Goal: Task Accomplishment & Management: Use online tool/utility

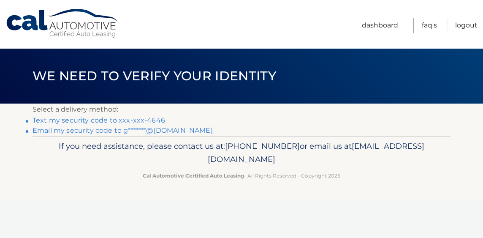
click at [148, 120] on link "Text my security code to xxx-xxx-4646" at bounding box center [98, 120] width 133 height 8
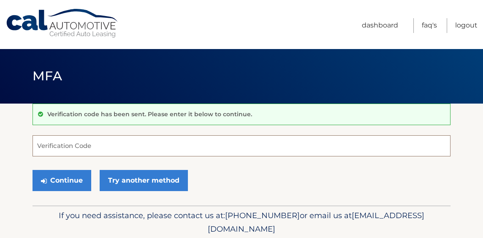
click at [49, 145] on input "Verification Code" at bounding box center [241, 145] width 418 height 21
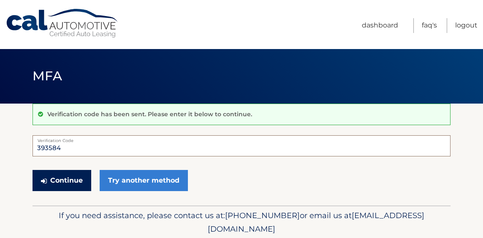
type input "393584"
click at [58, 177] on button "Continue" at bounding box center [61, 180] width 59 height 21
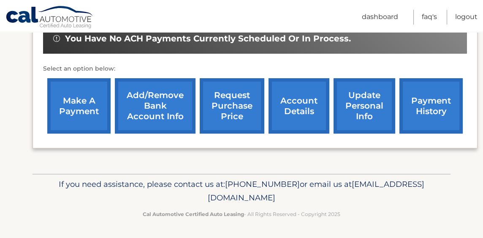
scroll to position [294, 0]
click at [75, 94] on link "make a payment" at bounding box center [78, 105] width 63 height 55
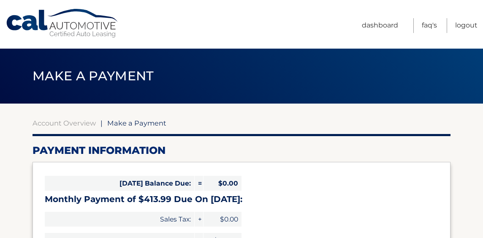
select select "NjdkMjgwNmQtMWI4Ny00MGNjLWEyY2YtYjA1ZDI3MGE1OTNk"
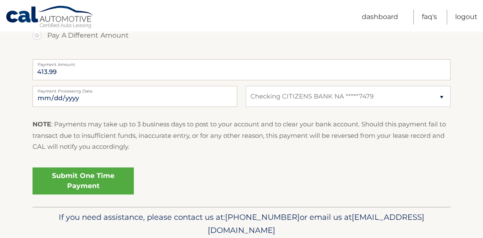
scroll to position [365, 0]
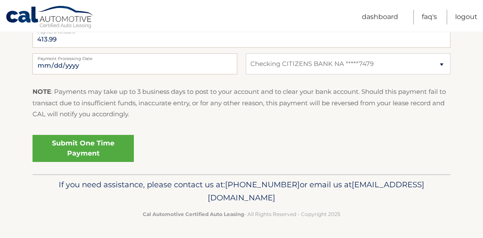
click at [74, 144] on link "Submit One Time Payment" at bounding box center [82, 148] width 101 height 27
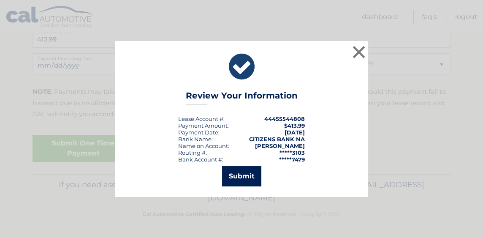
click at [245, 177] on button "Submit" at bounding box center [241, 176] width 39 height 20
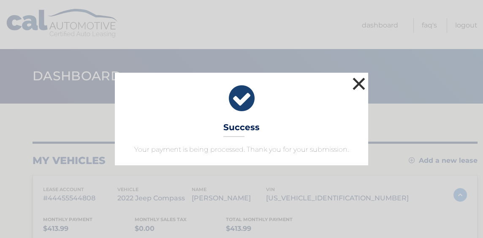
click at [360, 79] on button "×" at bounding box center [358, 83] width 17 height 17
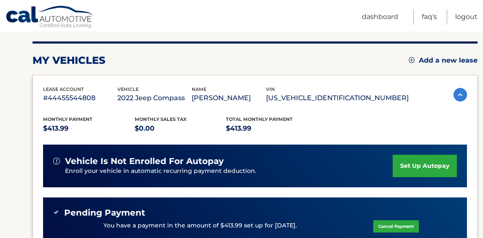
scroll to position [91, 0]
